Goal: Task Accomplishment & Management: Manage account settings

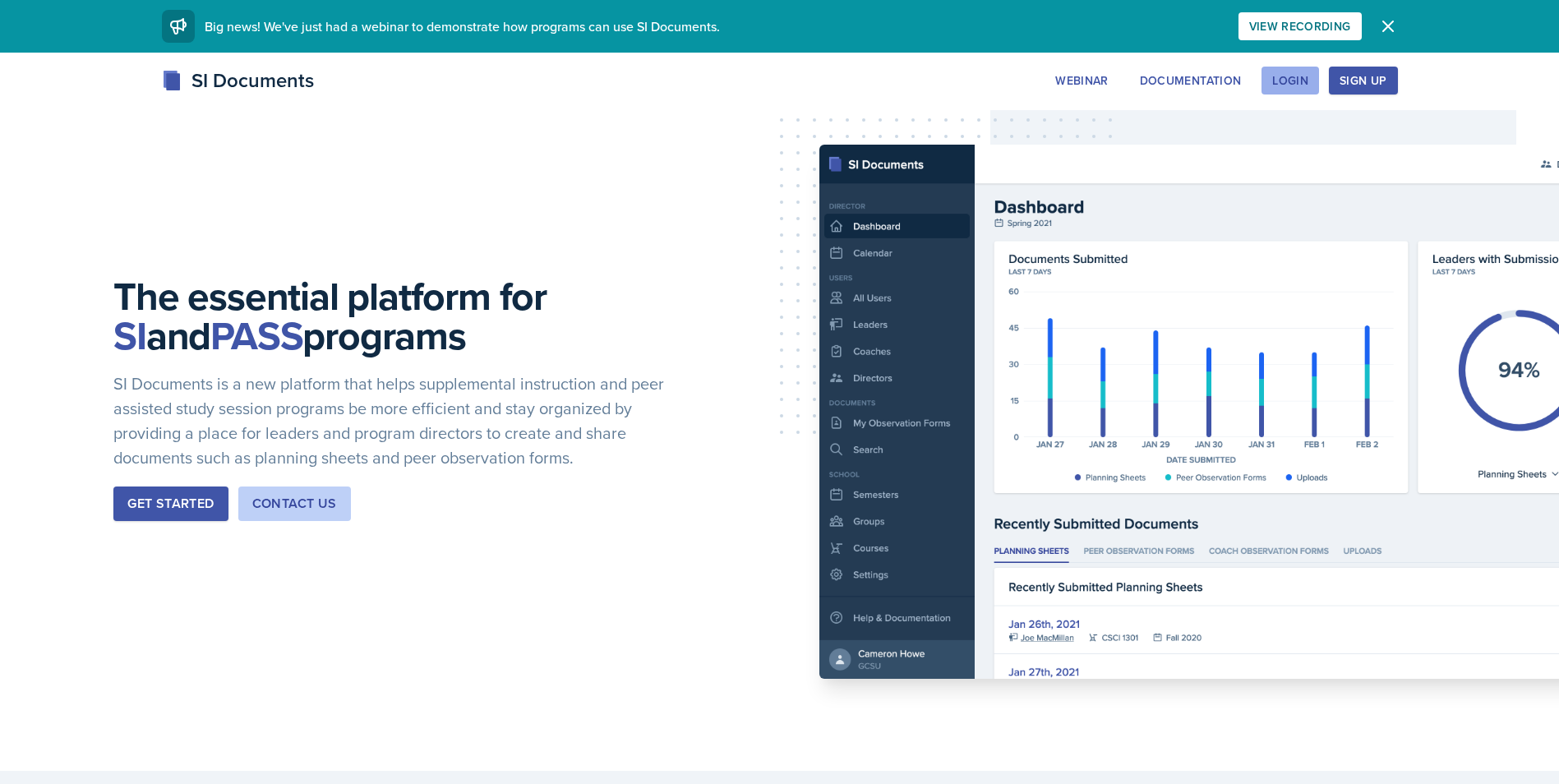
click at [1292, 77] on div "Login" at bounding box center [1291, 80] width 36 height 13
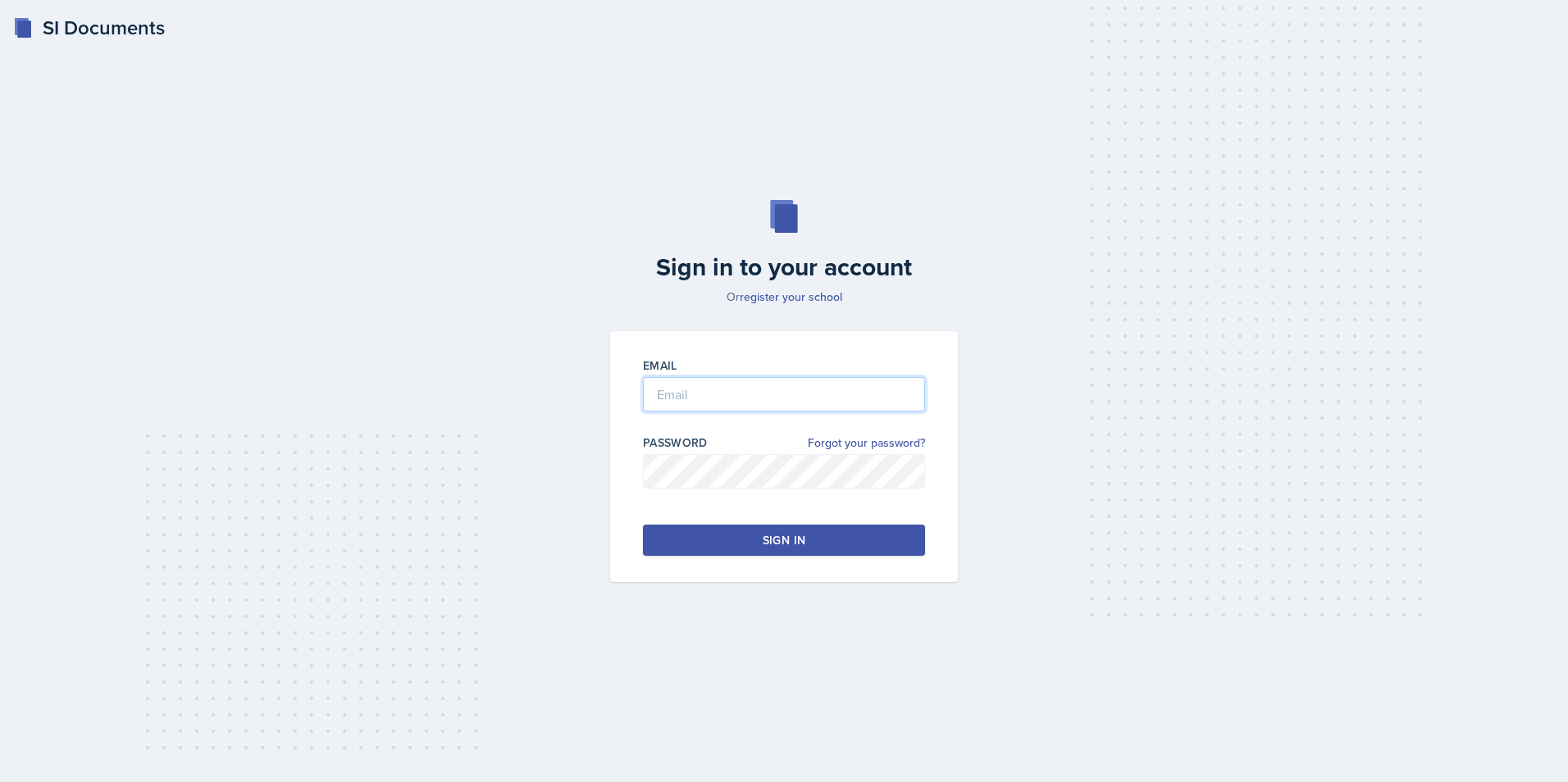
click at [824, 406] on input "email" at bounding box center [784, 395] width 283 height 35
type input "[EMAIL_ADDRESS][DOMAIN_NAME]"
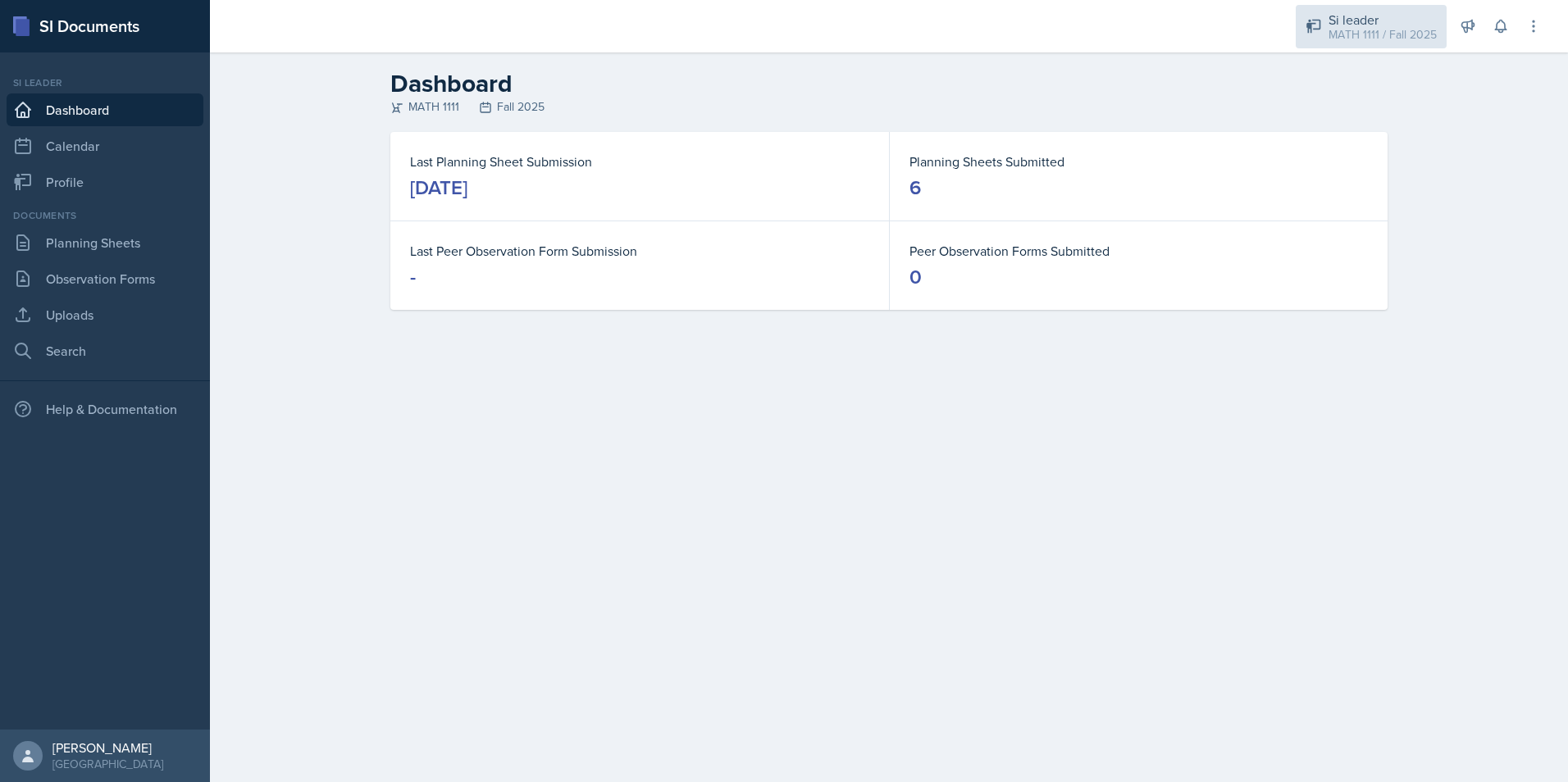
click at [1365, 35] on div "MATH 1111 / Fall 2025" at bounding box center [1382, 35] width 108 height 17
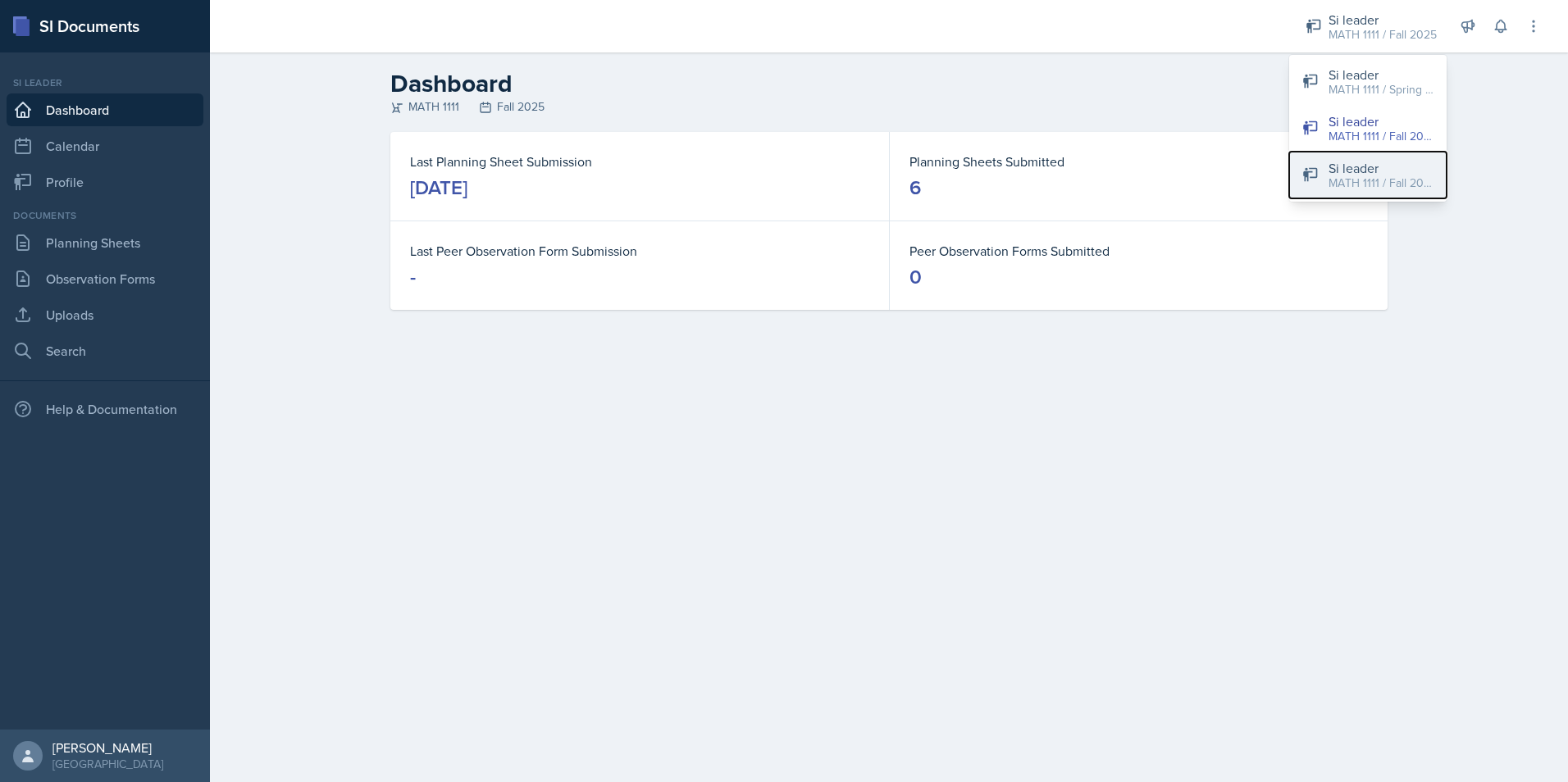
click at [1348, 185] on div "MATH 1111 / Fall 2025" at bounding box center [1380, 182] width 105 height 17
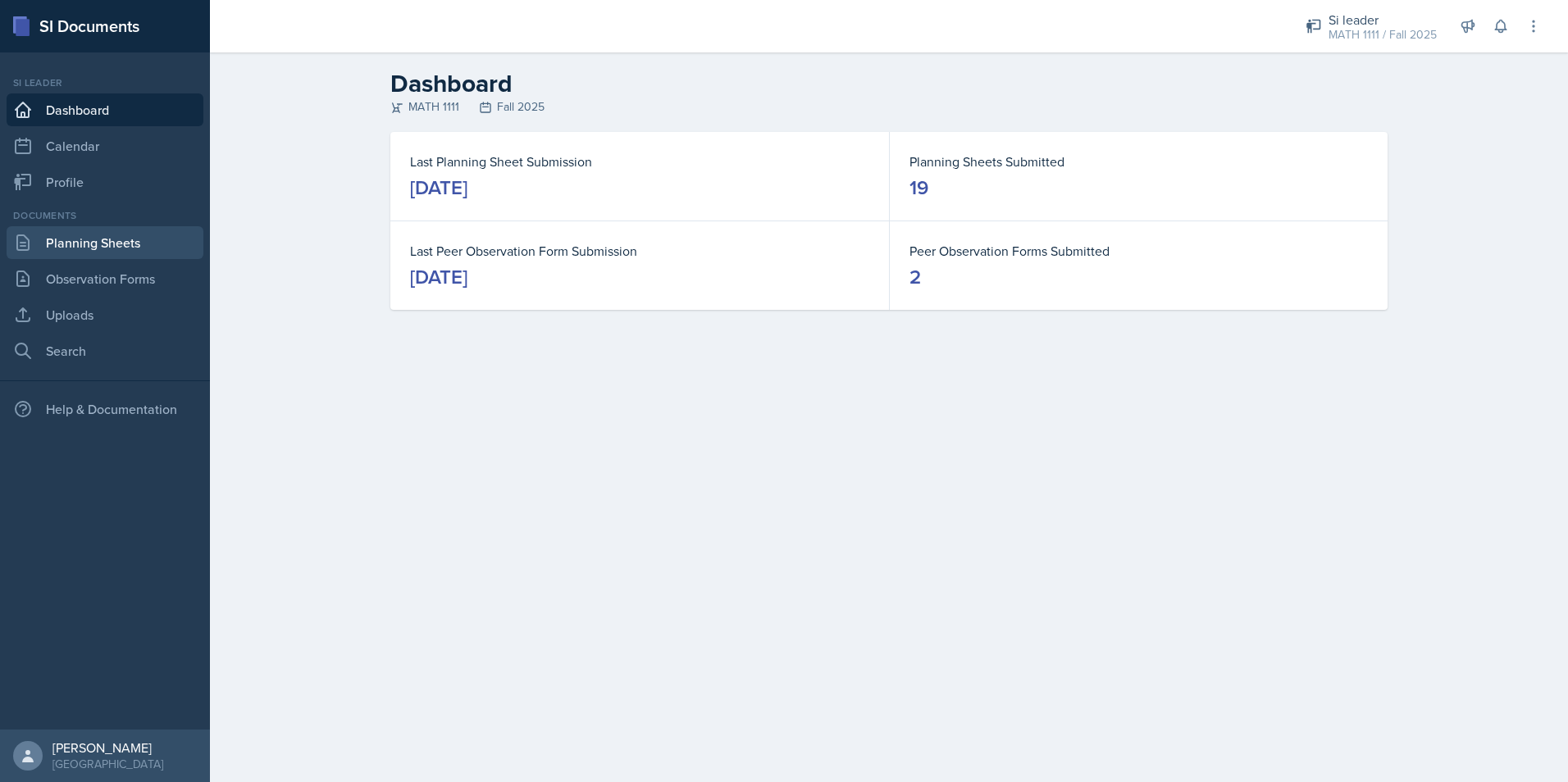
click at [131, 242] on link "Planning Sheets" at bounding box center [105, 243] width 197 height 33
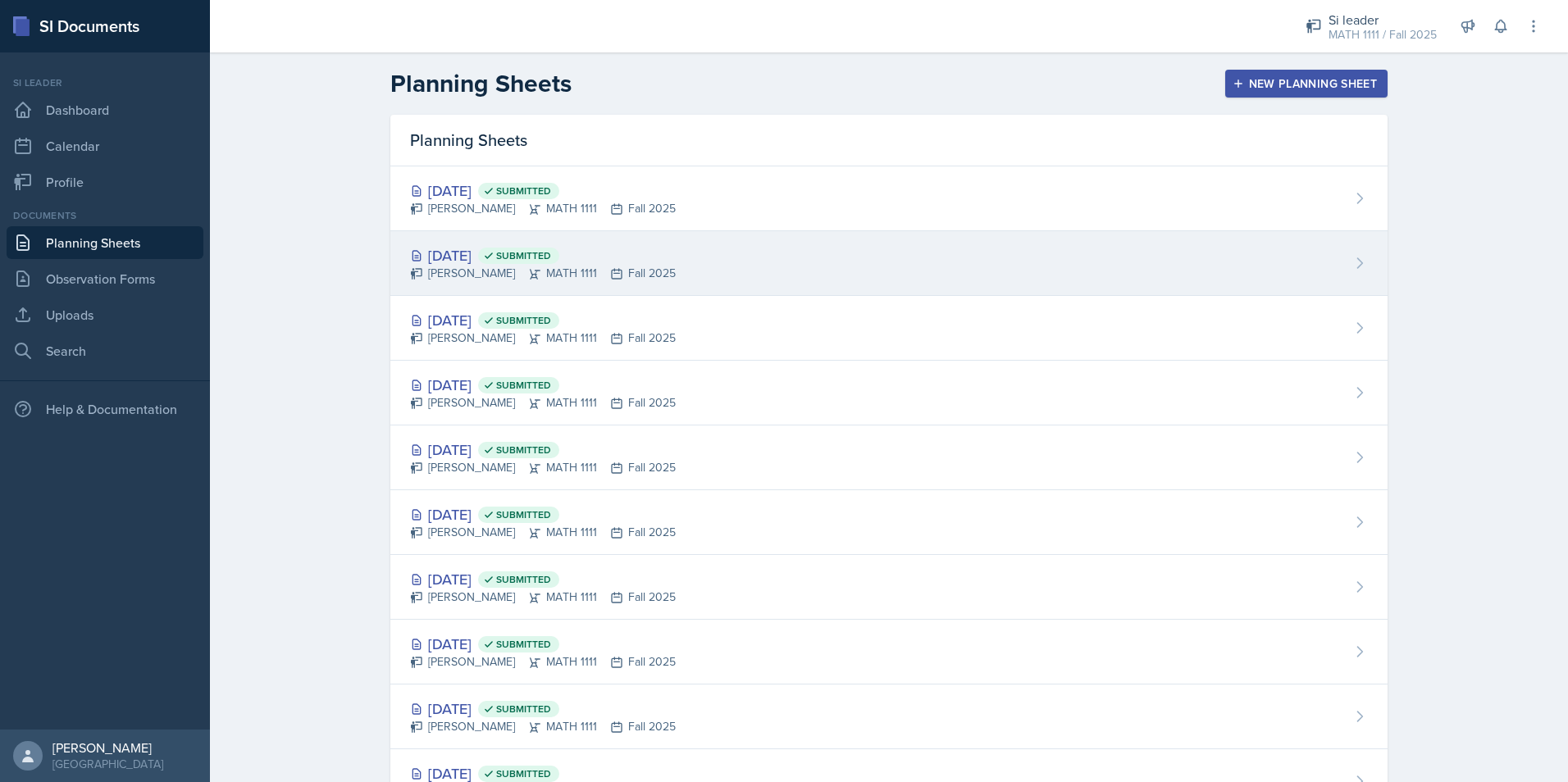
click at [440, 250] on div "[DATE] Submitted" at bounding box center [543, 255] width 266 height 22
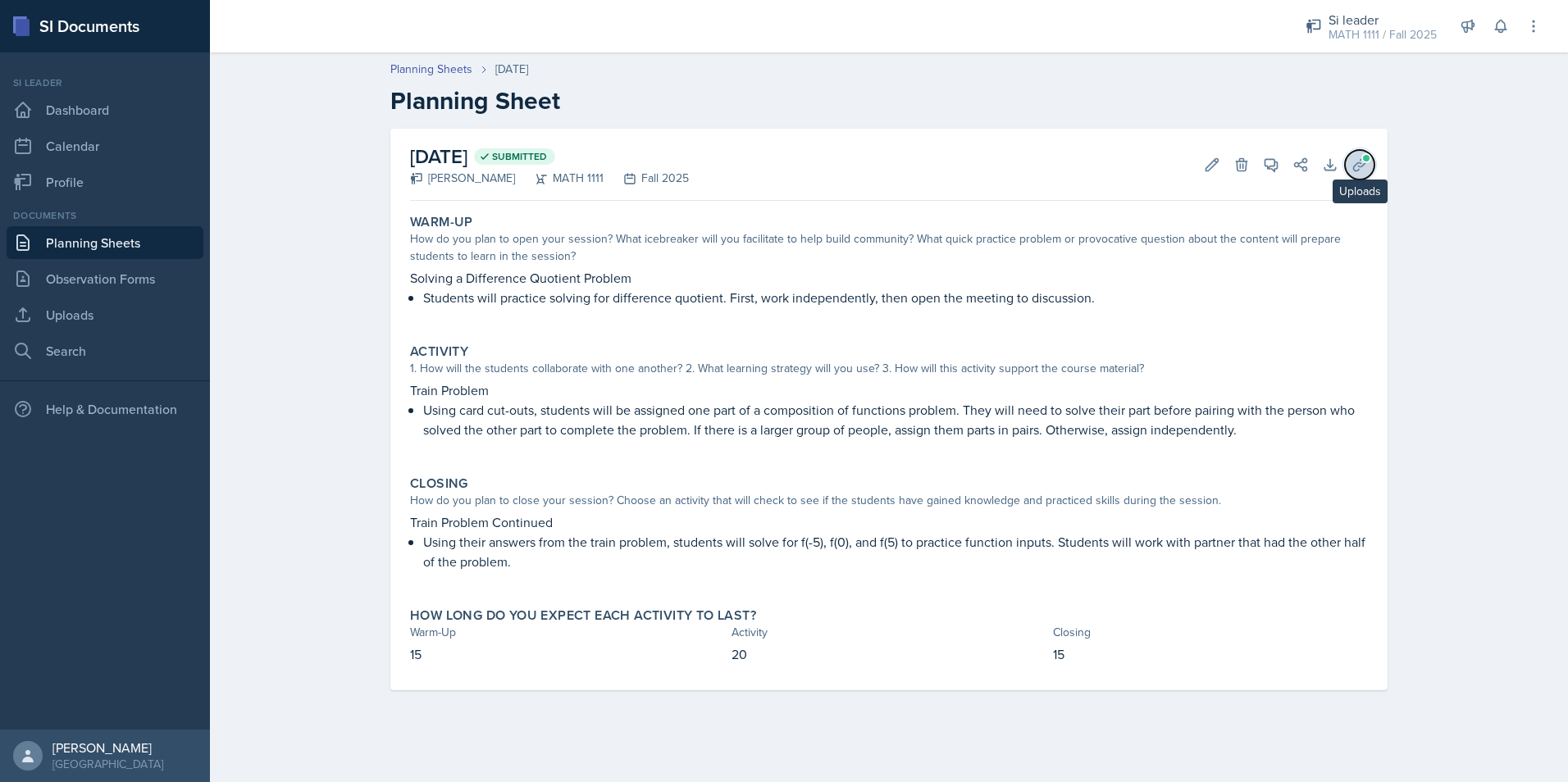
click at [1358, 160] on icon at bounding box center [1360, 165] width 17 height 17
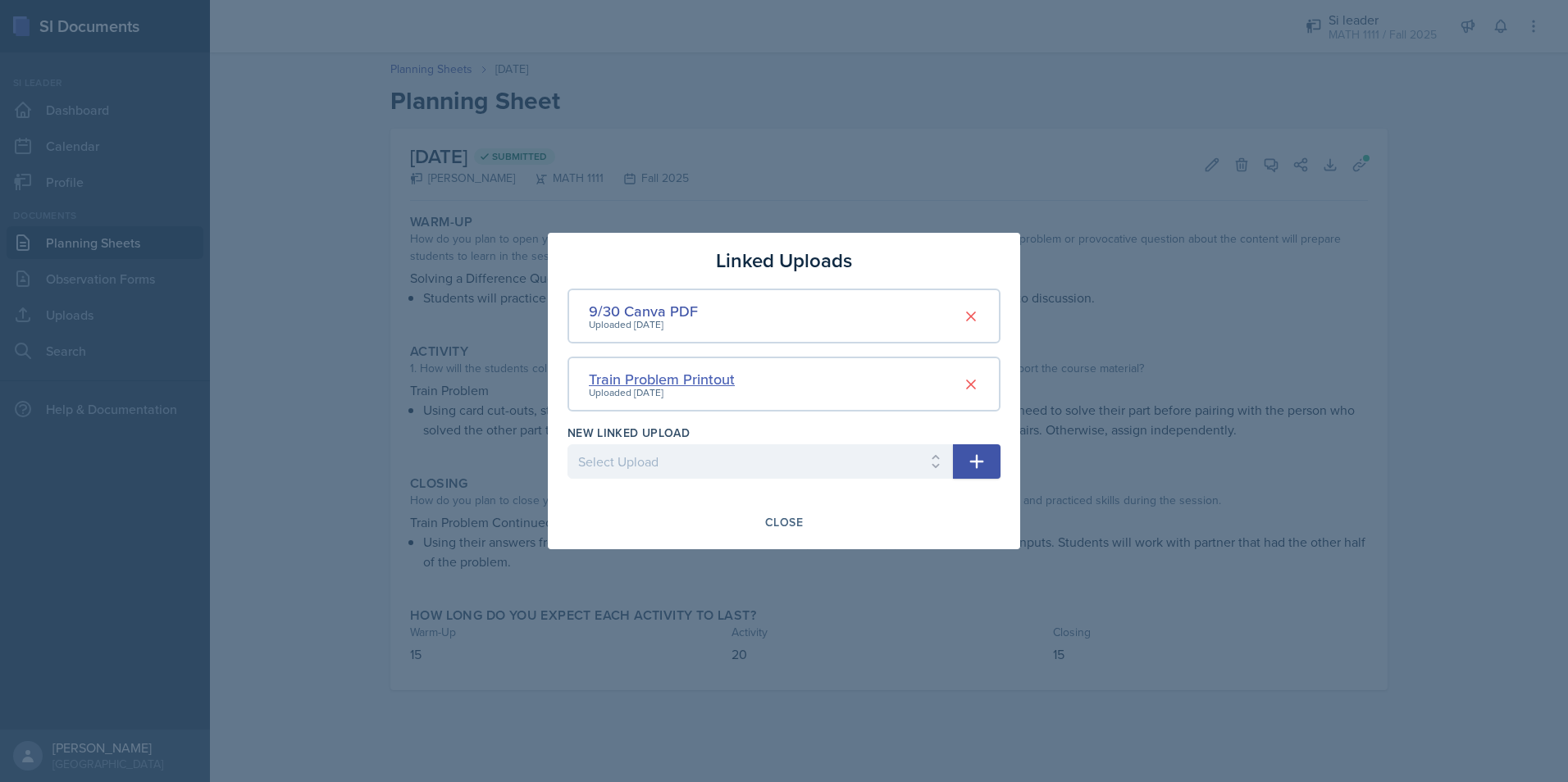
click at [675, 377] on div "Train Problem Printout" at bounding box center [662, 379] width 146 height 22
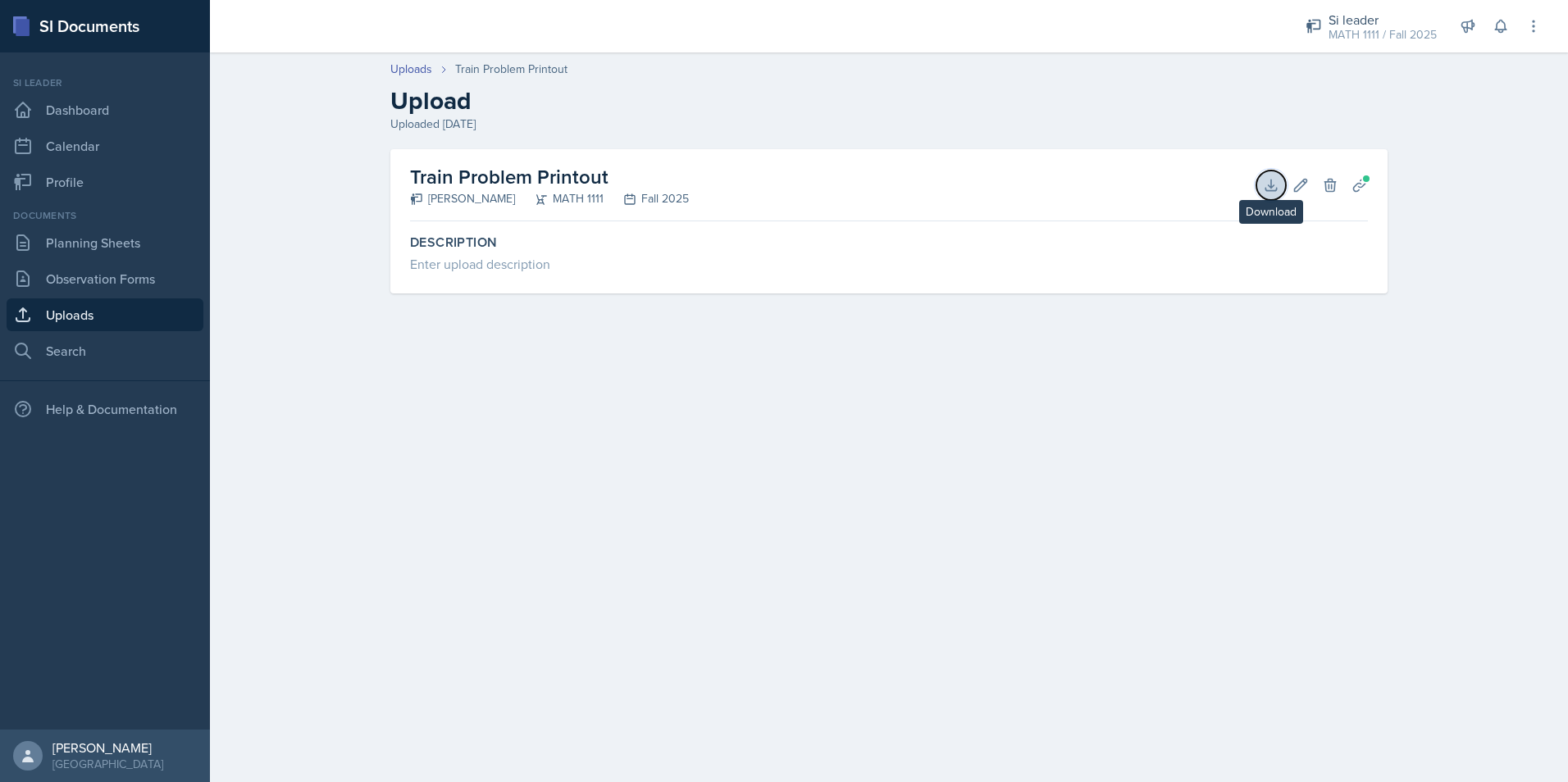
click at [1272, 182] on icon at bounding box center [1271, 185] width 17 height 17
click at [644, 60] on div "Uploads Train Problem Printout" at bounding box center [889, 69] width 997 height 17
click at [123, 249] on link "Planning Sheets" at bounding box center [105, 243] width 197 height 33
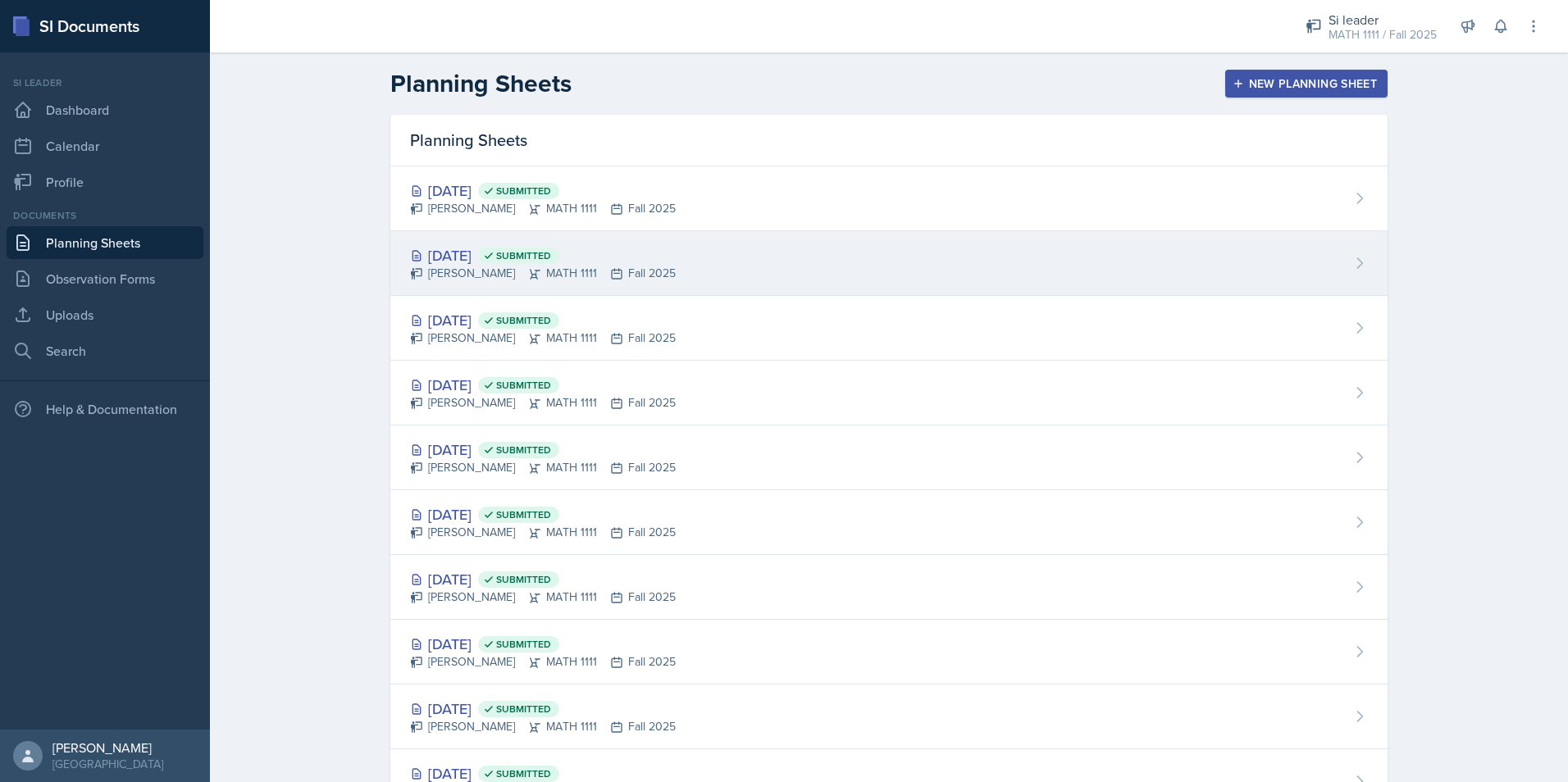
click at [431, 250] on div "[DATE] Submitted" at bounding box center [543, 255] width 266 height 22
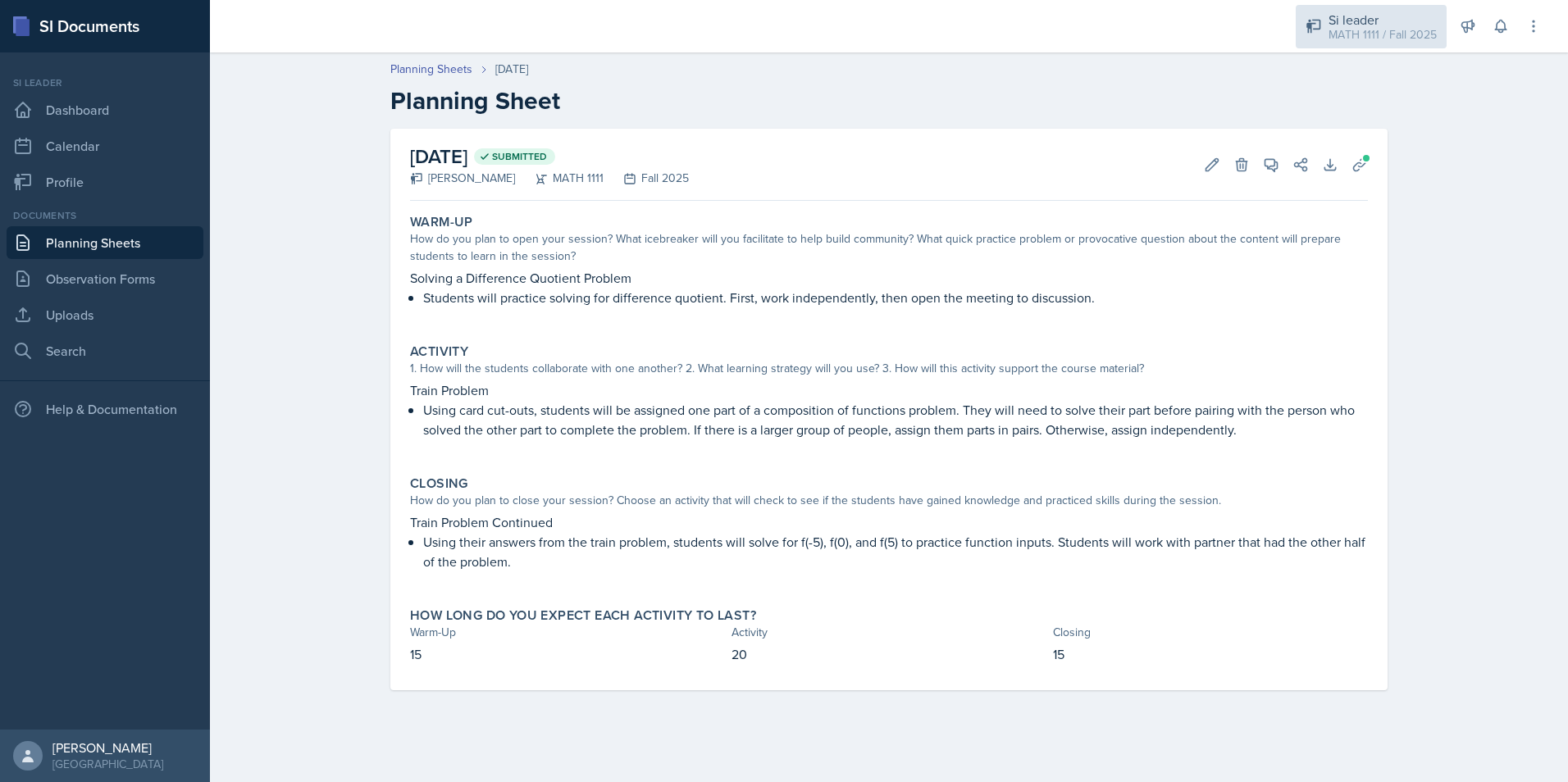
click at [1385, 26] on div "MATH 1111 / Fall 2025" at bounding box center [1382, 35] width 108 height 17
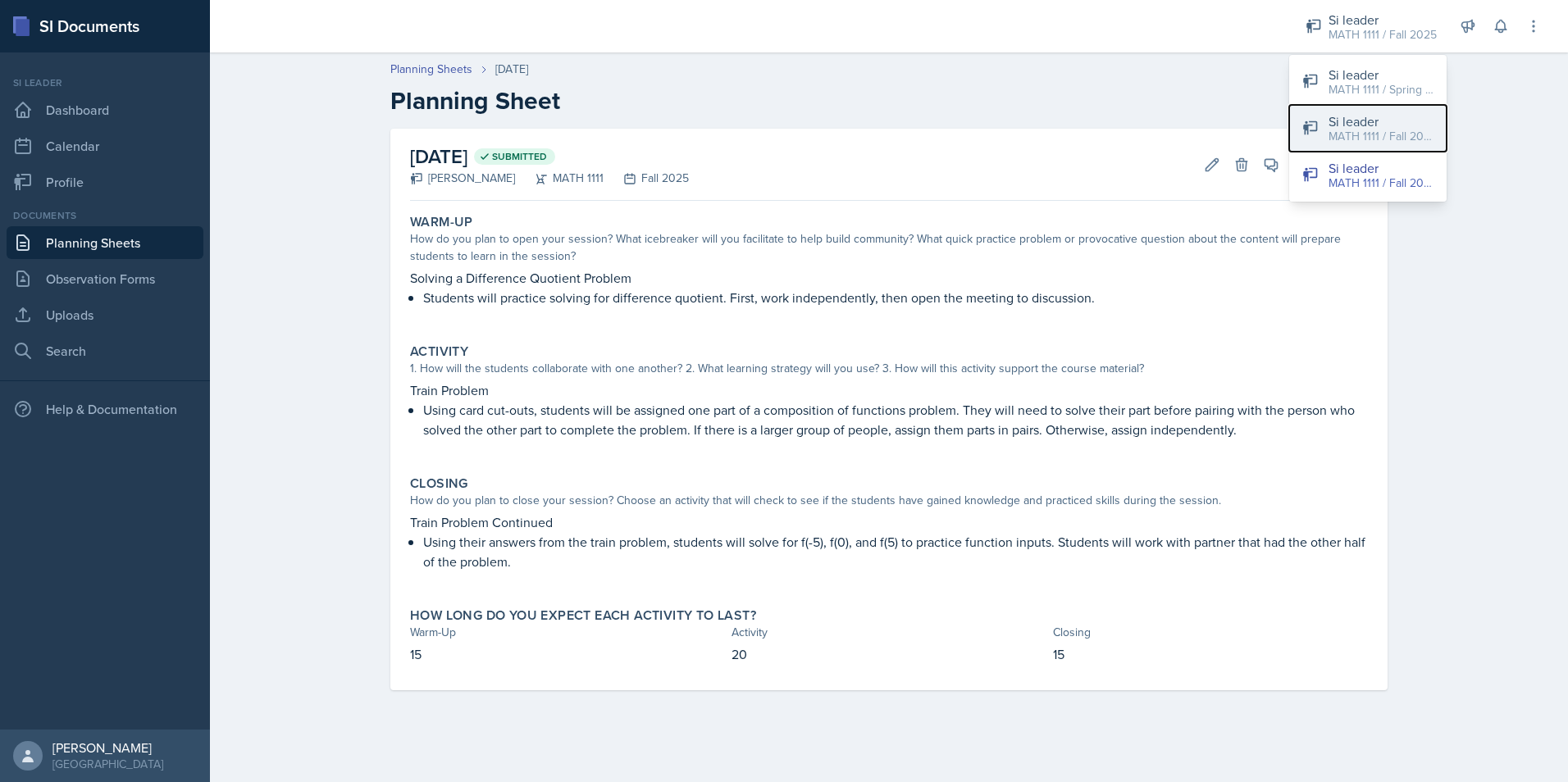
click at [1349, 139] on div "MATH 1111 / Fall 2025" at bounding box center [1380, 136] width 105 height 17
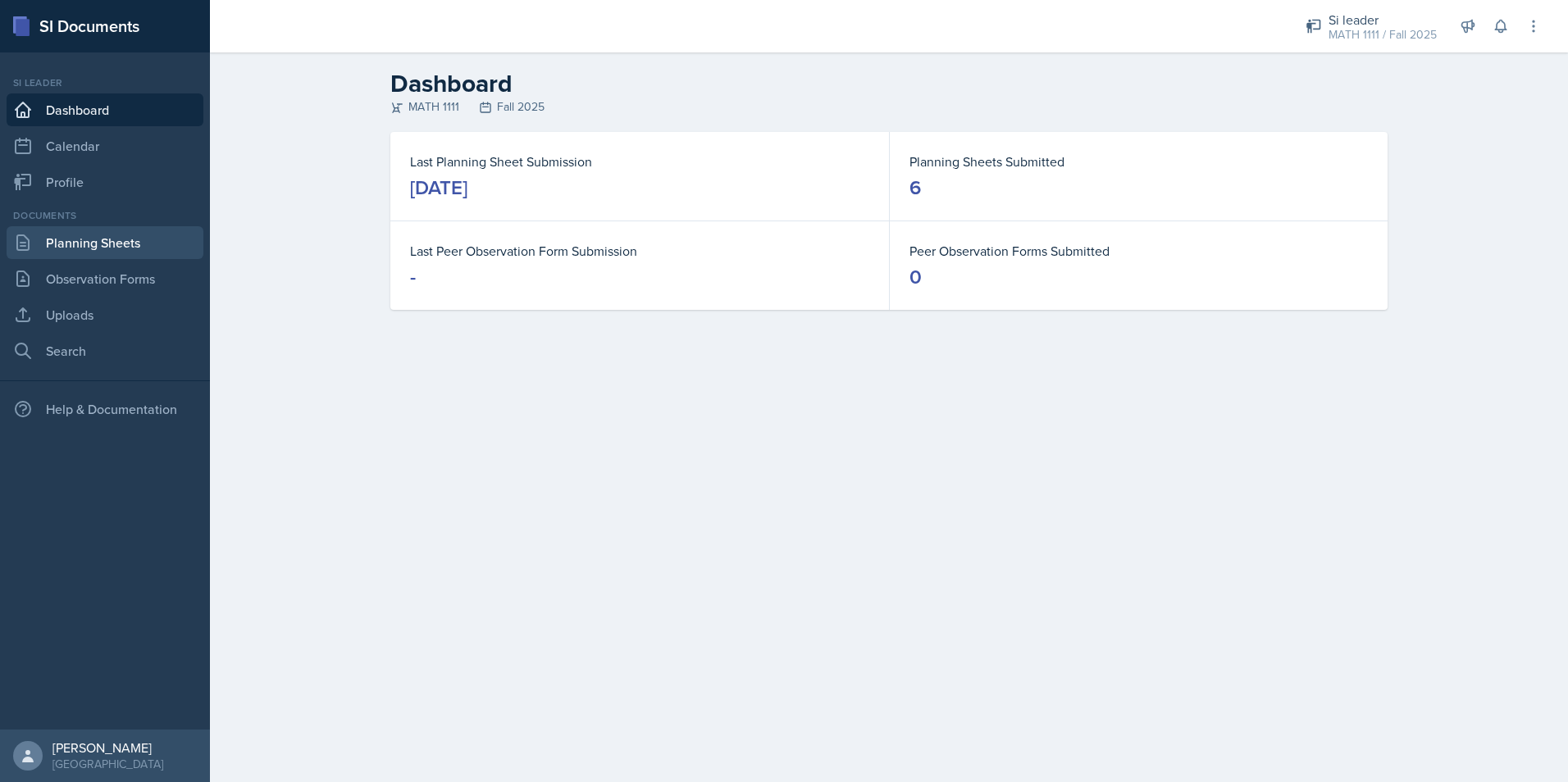
click at [107, 235] on link "Planning Sheets" at bounding box center [105, 243] width 197 height 33
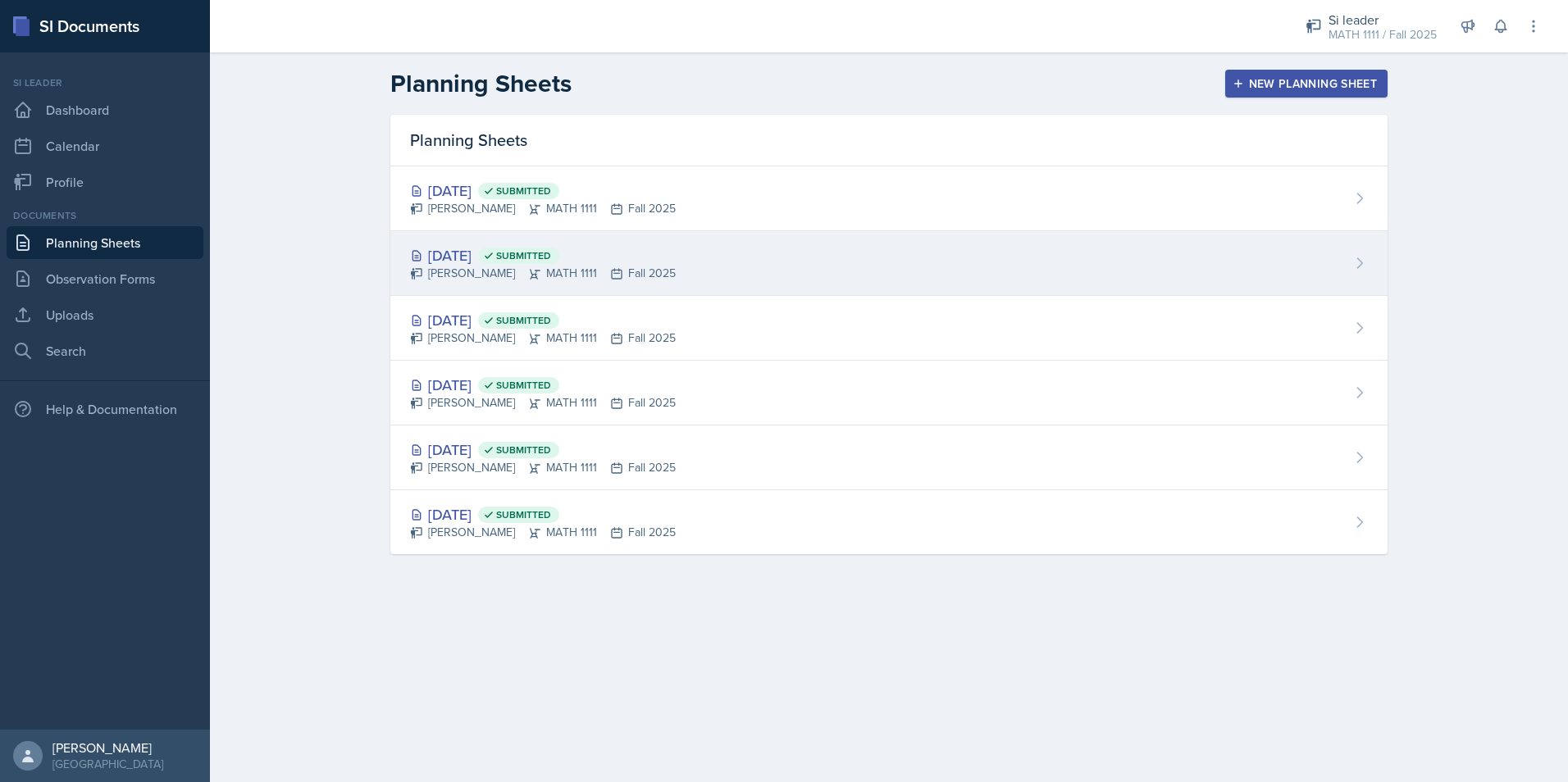
click at [500, 252] on div "[DATE] Submitted" at bounding box center [543, 255] width 266 height 22
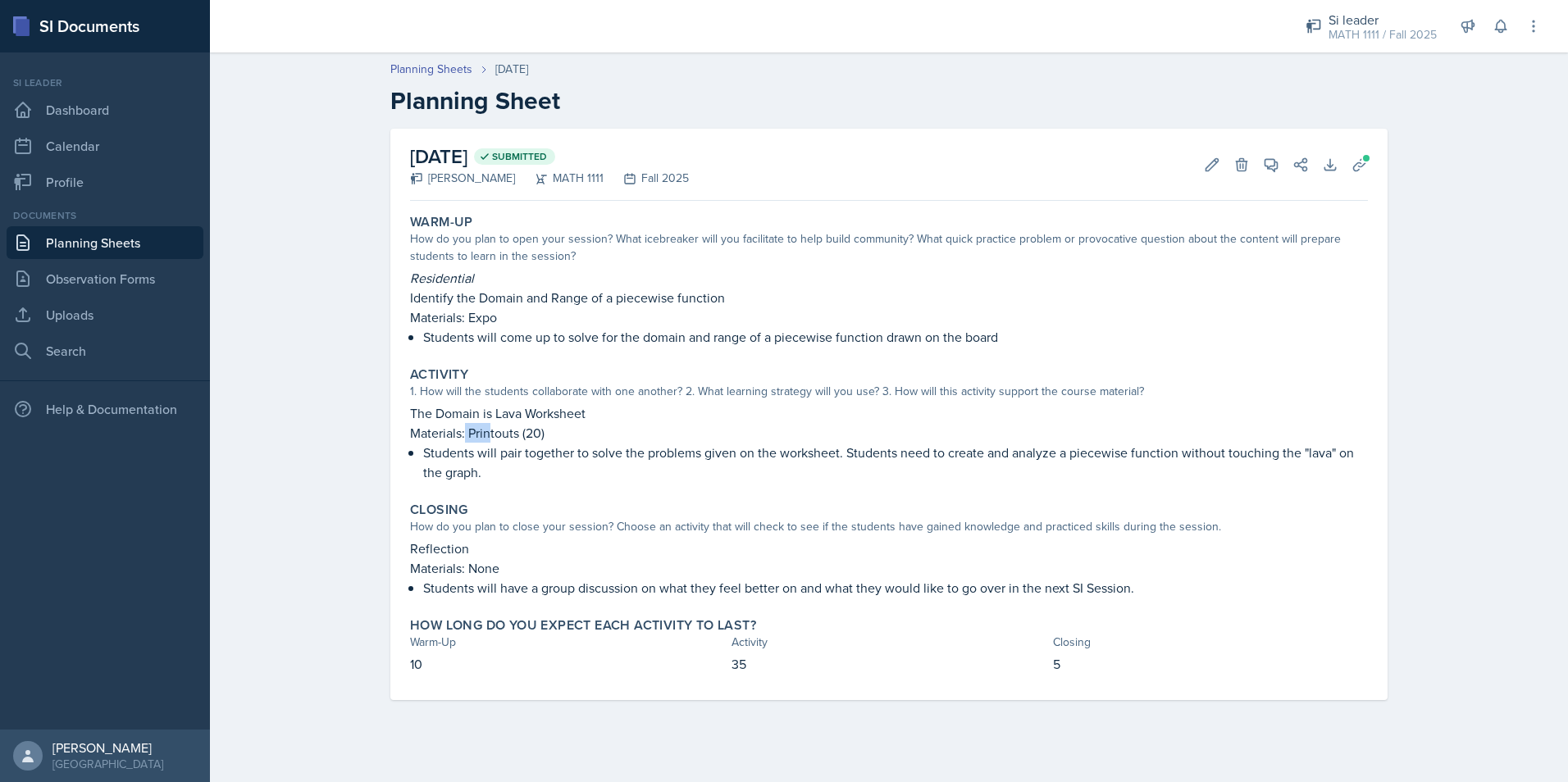
drag, startPoint x: 465, startPoint y: 429, endPoint x: 487, endPoint y: 440, distance: 24.6
click at [487, 440] on p "Materials: Printouts (20)" at bounding box center [889, 433] width 958 height 20
drag, startPoint x: 487, startPoint y: 440, endPoint x: 671, endPoint y: 382, distance: 192.9
click at [671, 382] on div "Activity" at bounding box center [889, 375] width 958 height 17
click at [1335, 168] on icon at bounding box center [1329, 164] width 11 height 11
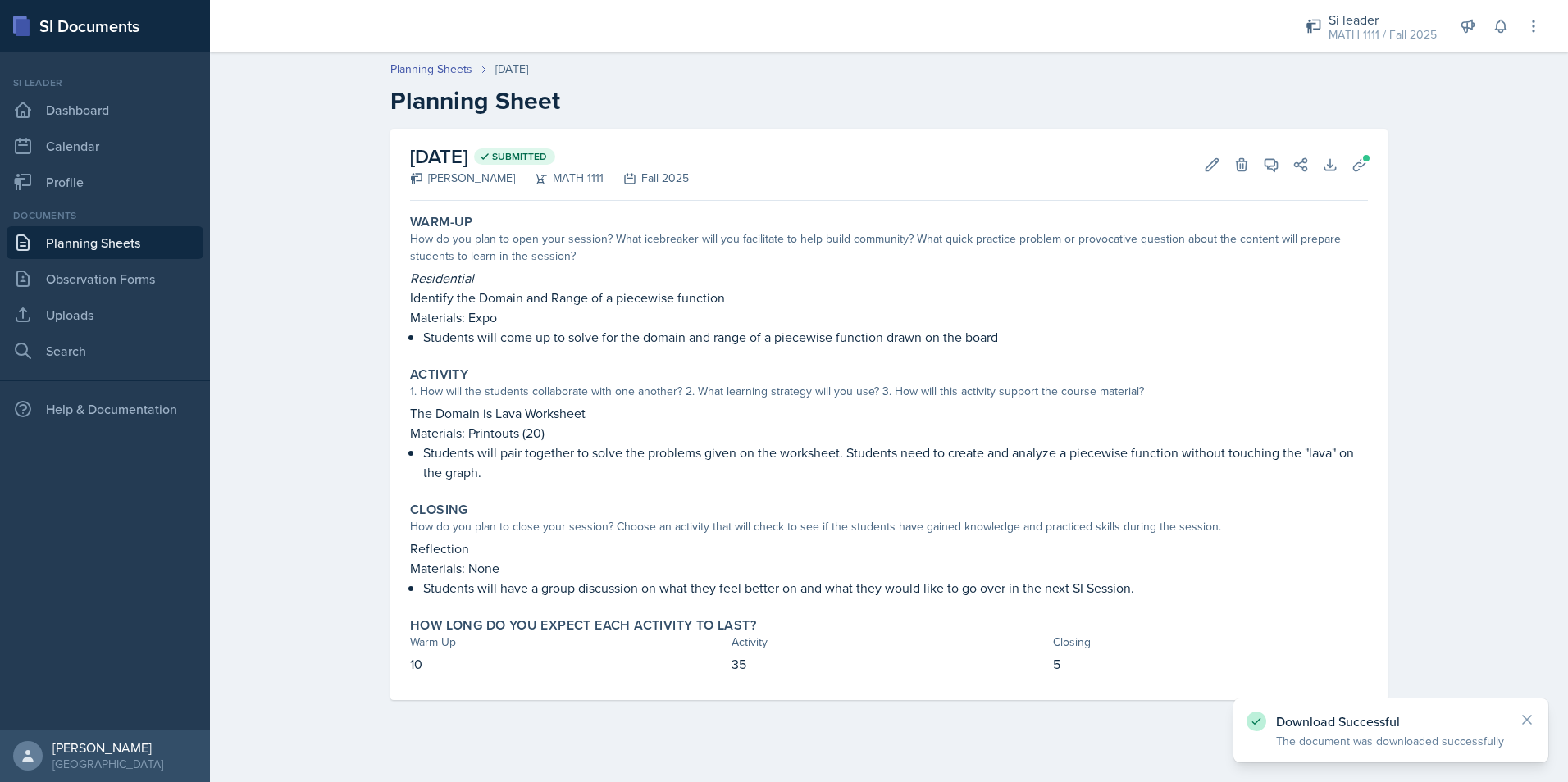
click at [1462, 176] on div "Planning Sheets [DATE] Planning Sheet [DATE] Submitted [PERSON_NAME] MATH 1111 …" at bounding box center [889, 392] width 1358 height 695
click at [1352, 173] on button "Uploads" at bounding box center [1360, 165] width 30 height 30
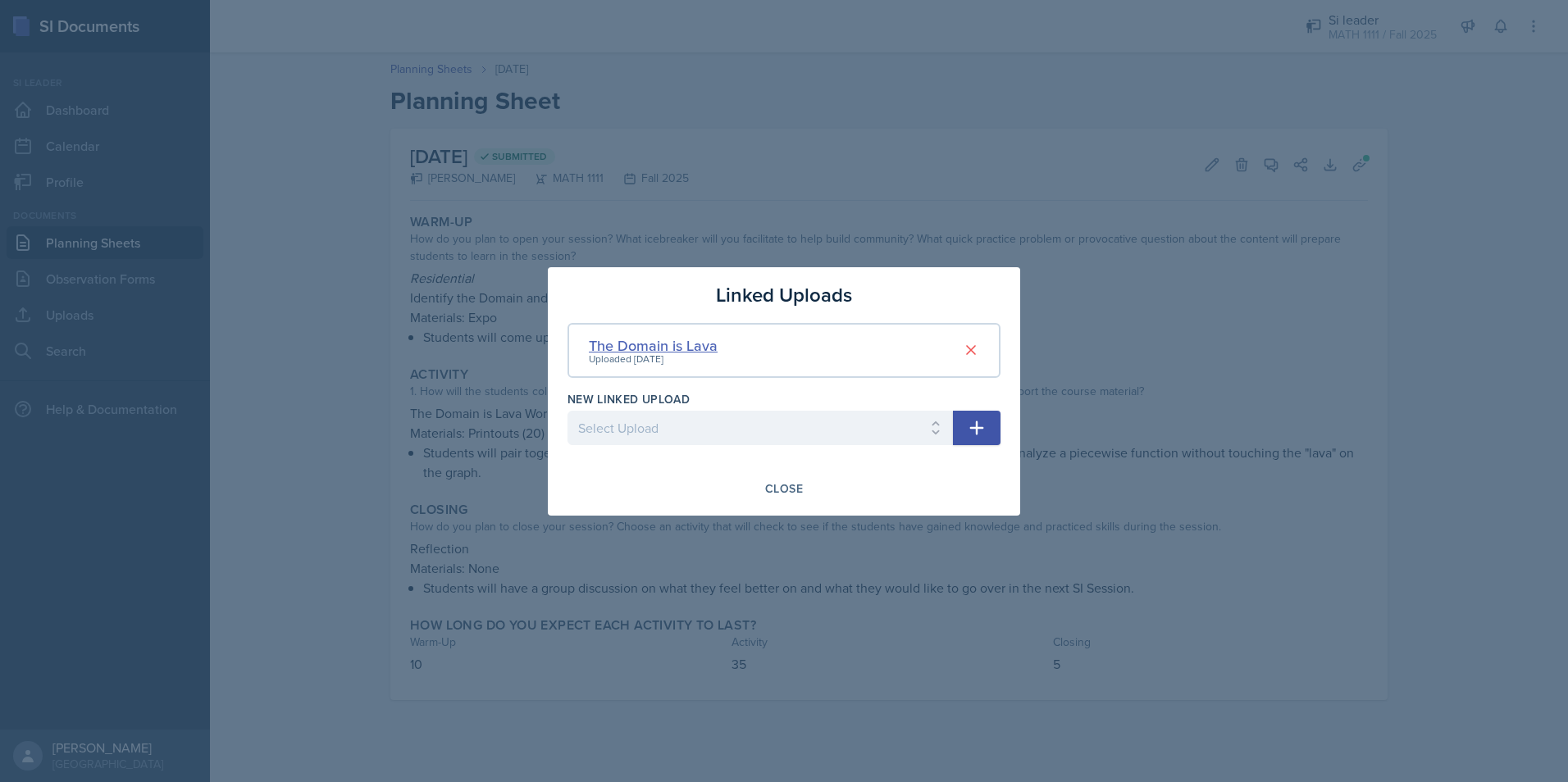
click at [663, 349] on div "The Domain is Lava" at bounding box center [653, 345] width 129 height 22
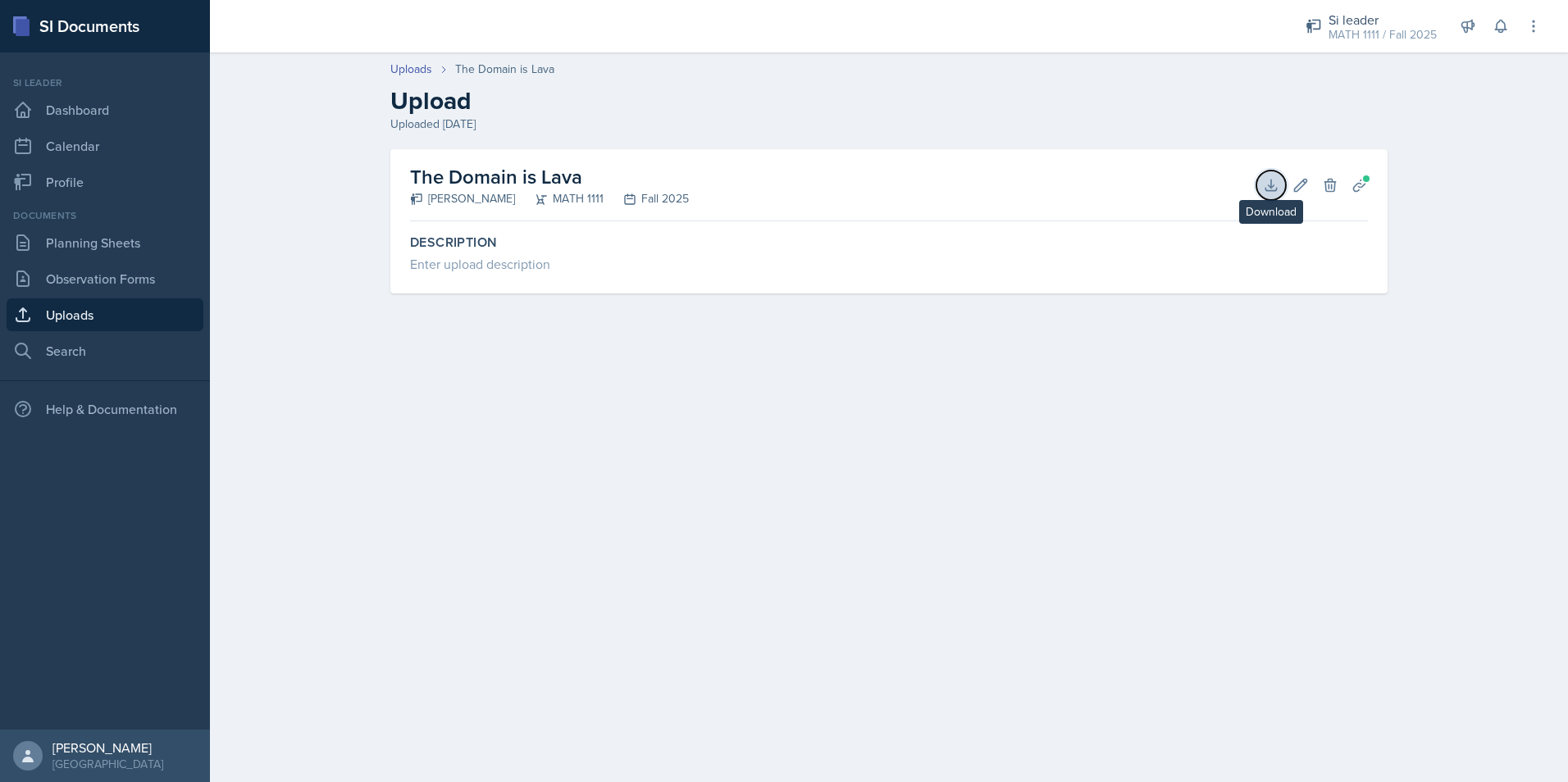
click at [1279, 186] on icon at bounding box center [1271, 185] width 17 height 17
click at [80, 254] on link "Planning Sheets" at bounding box center [105, 243] width 197 height 33
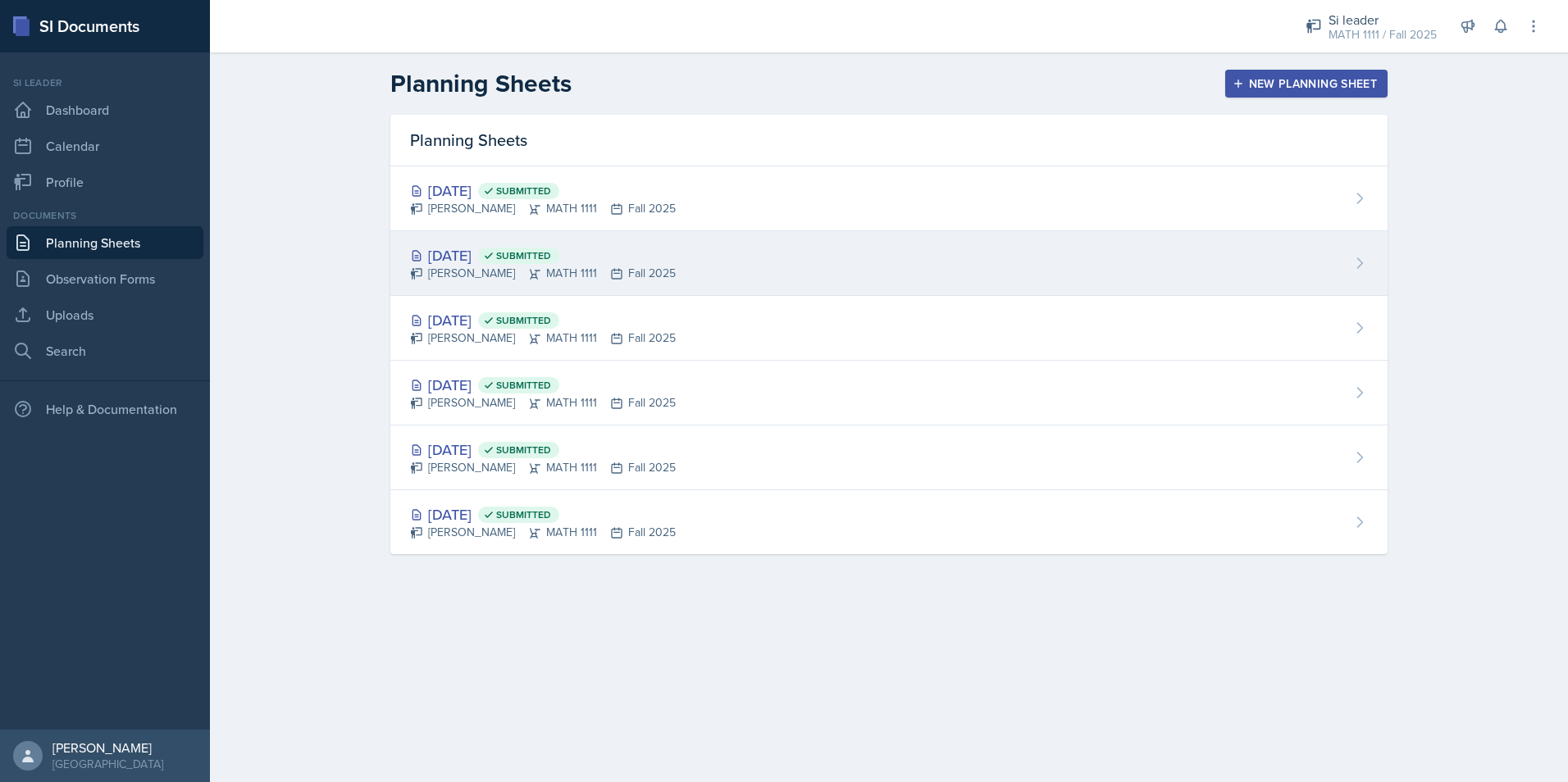
click at [473, 260] on div "[DATE] Submitted" at bounding box center [543, 255] width 266 height 22
